Goal: Find specific page/section: Find specific page/section

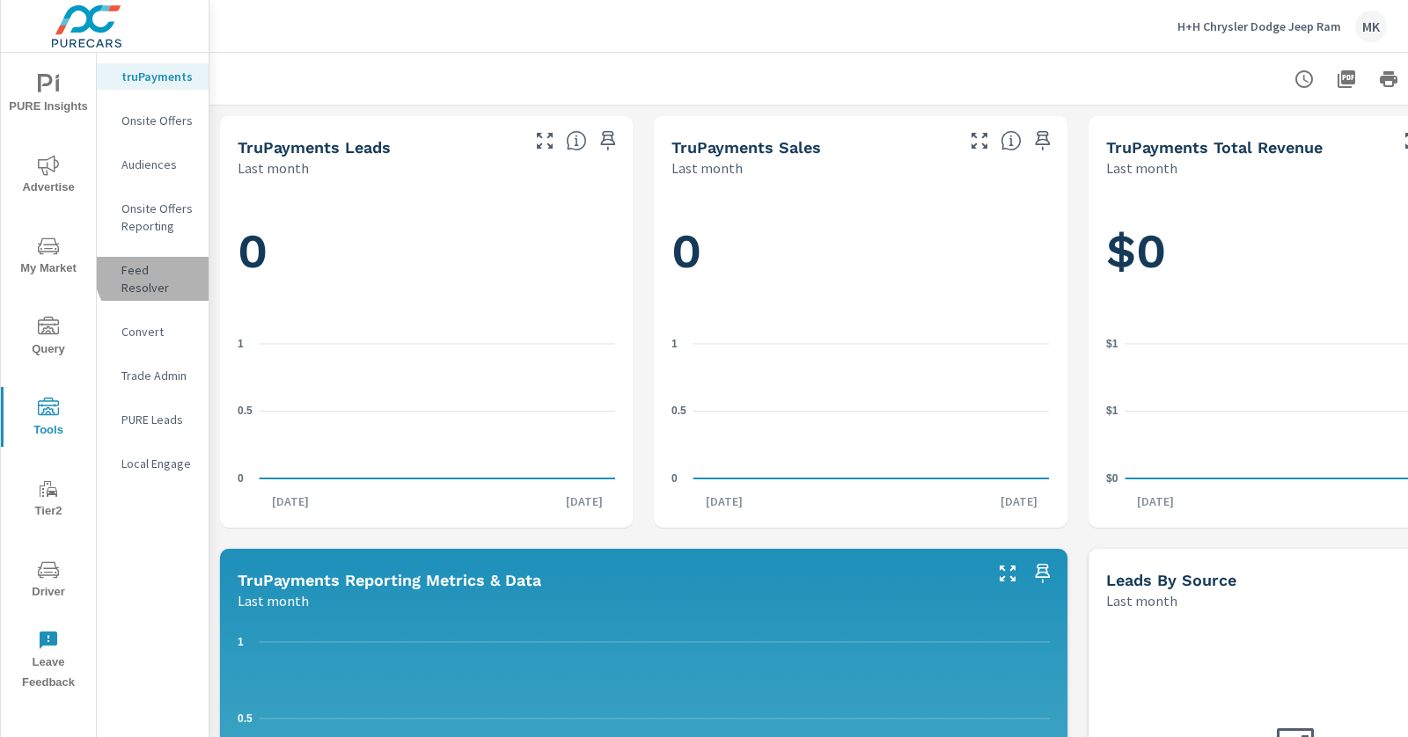
click at [161, 270] on p "Feed Resolver" at bounding box center [157, 278] width 73 height 35
click at [154, 276] on p "Feed Resolver" at bounding box center [157, 278] width 73 height 35
